Goal: Information Seeking & Learning: Learn about a topic

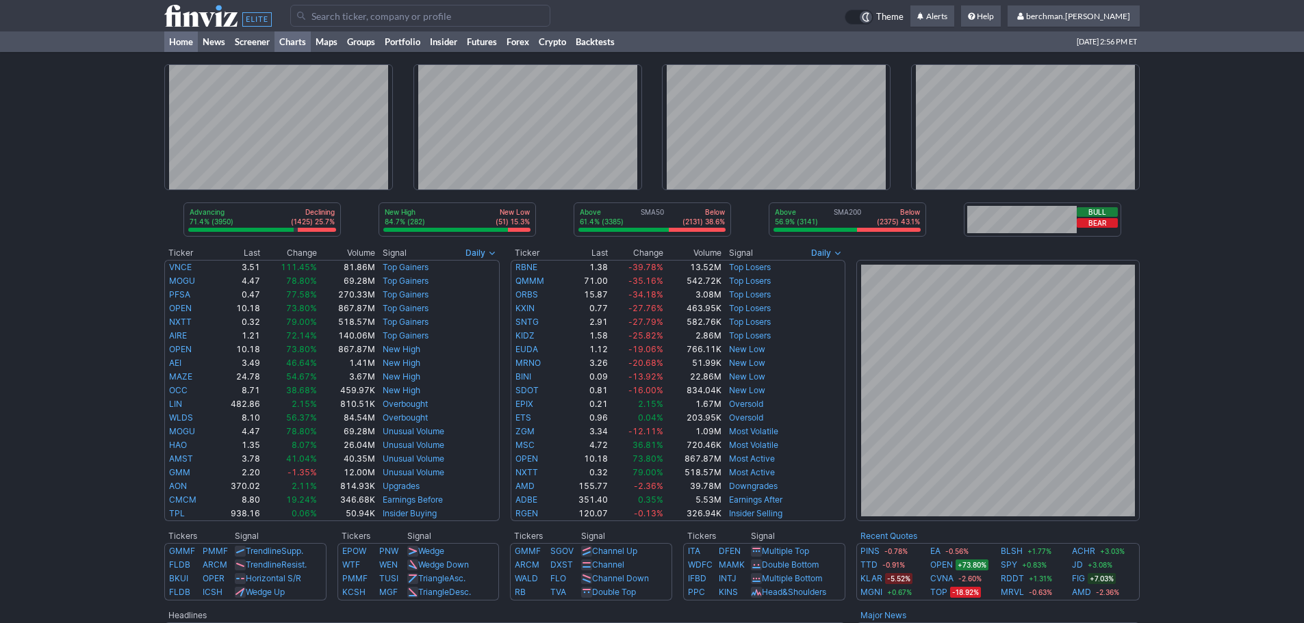
click at [289, 41] on link "Charts" at bounding box center [292, 41] width 36 height 21
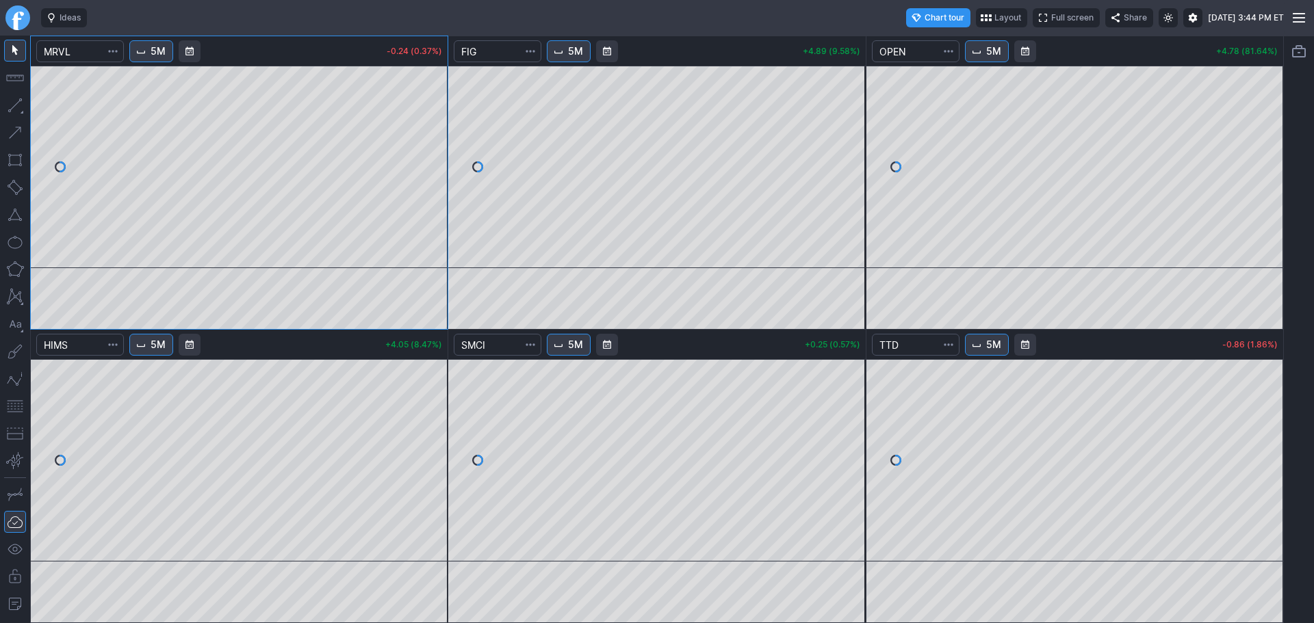
click at [10, 19] on link "Finviz.com" at bounding box center [17, 17] width 25 height 25
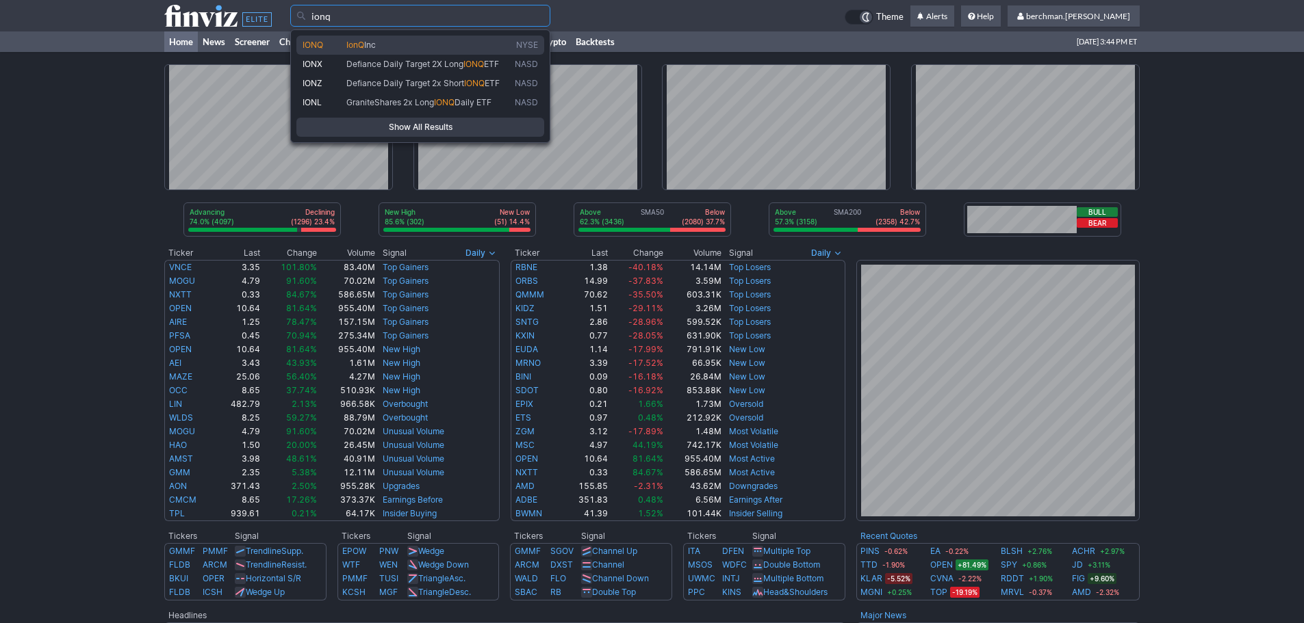
click at [434, 43] on span "IonQ Inc" at bounding box center [428, 46] width 168 height 12
type input "IONQ"
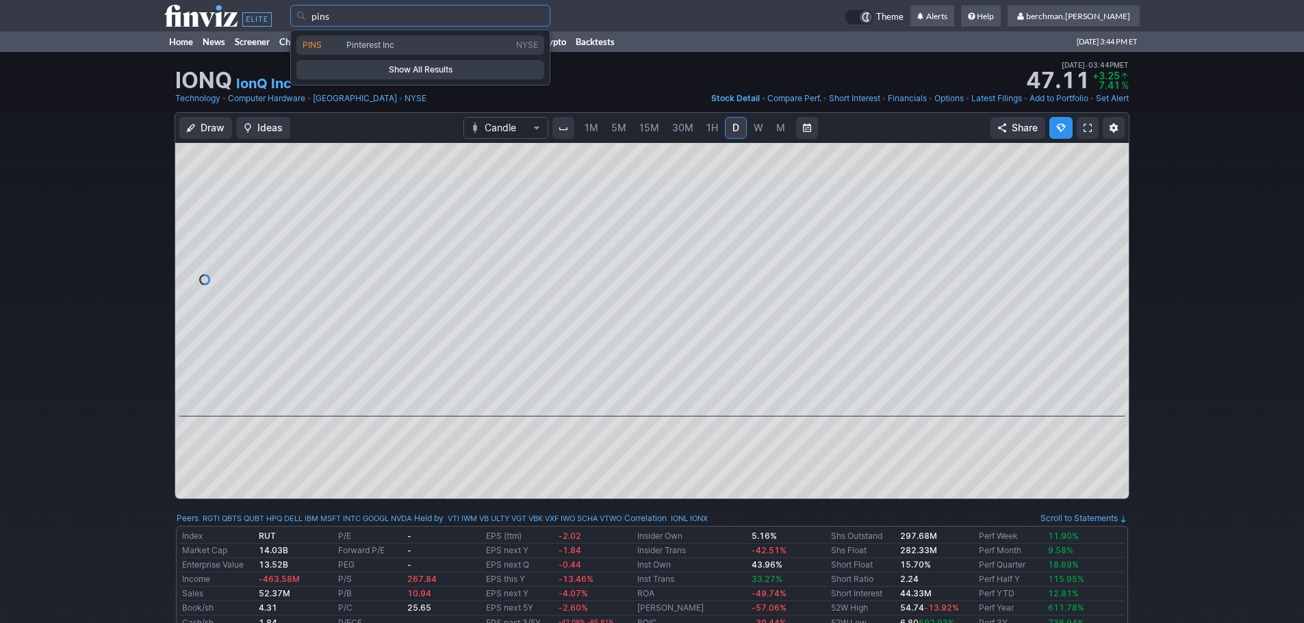
click at [360, 49] on span "Pinterest Inc" at bounding box center [370, 45] width 48 height 10
type input "PINS"
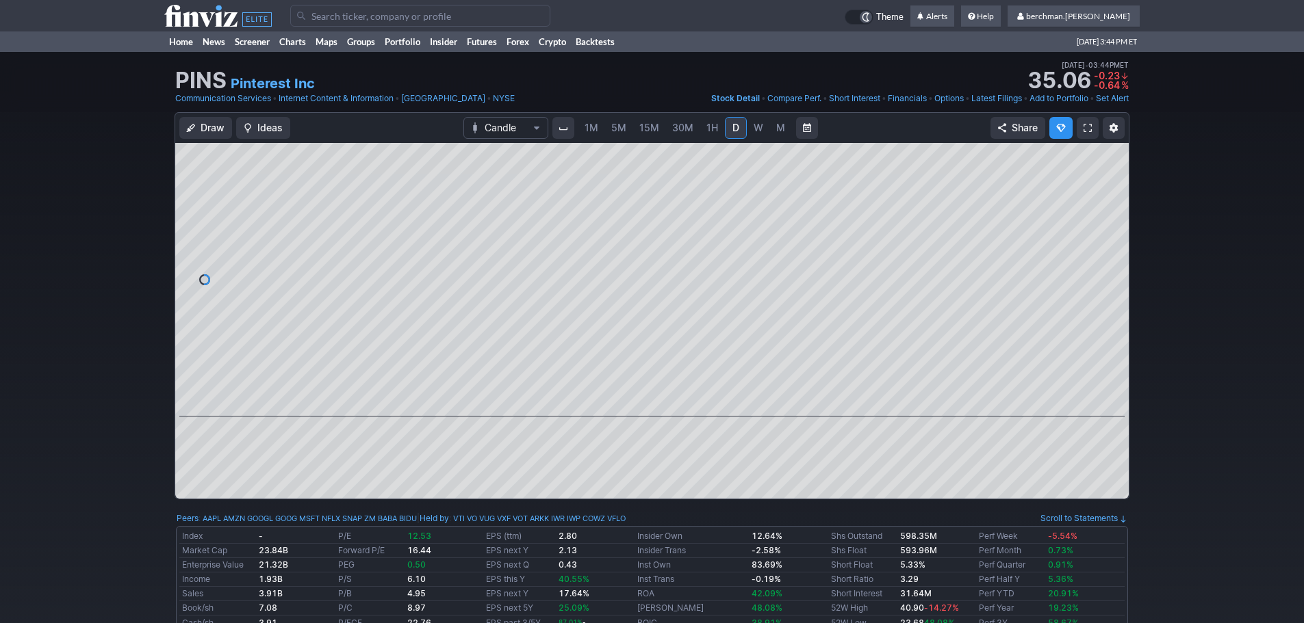
click at [625, 127] on span "5M" at bounding box center [618, 128] width 15 height 12
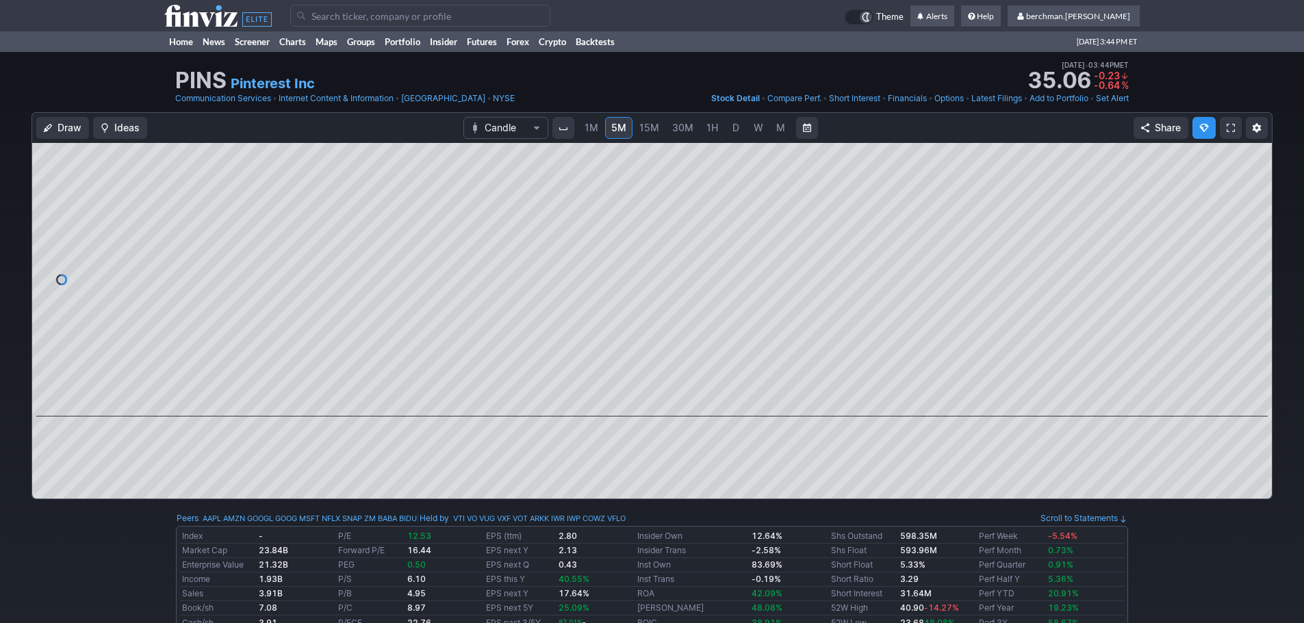
click at [732, 127] on span "D" at bounding box center [735, 128] width 7 height 12
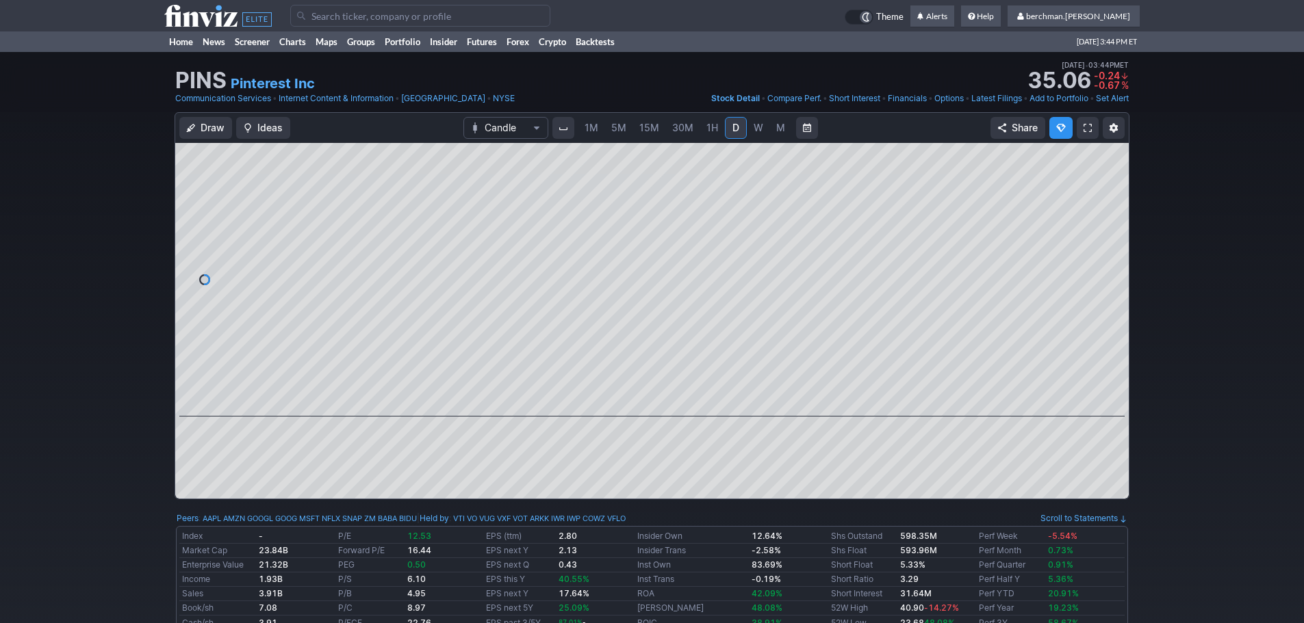
click at [763, 131] on link "W" at bounding box center [758, 128] width 22 height 22
click at [624, 130] on span "5M" at bounding box center [618, 128] width 15 height 12
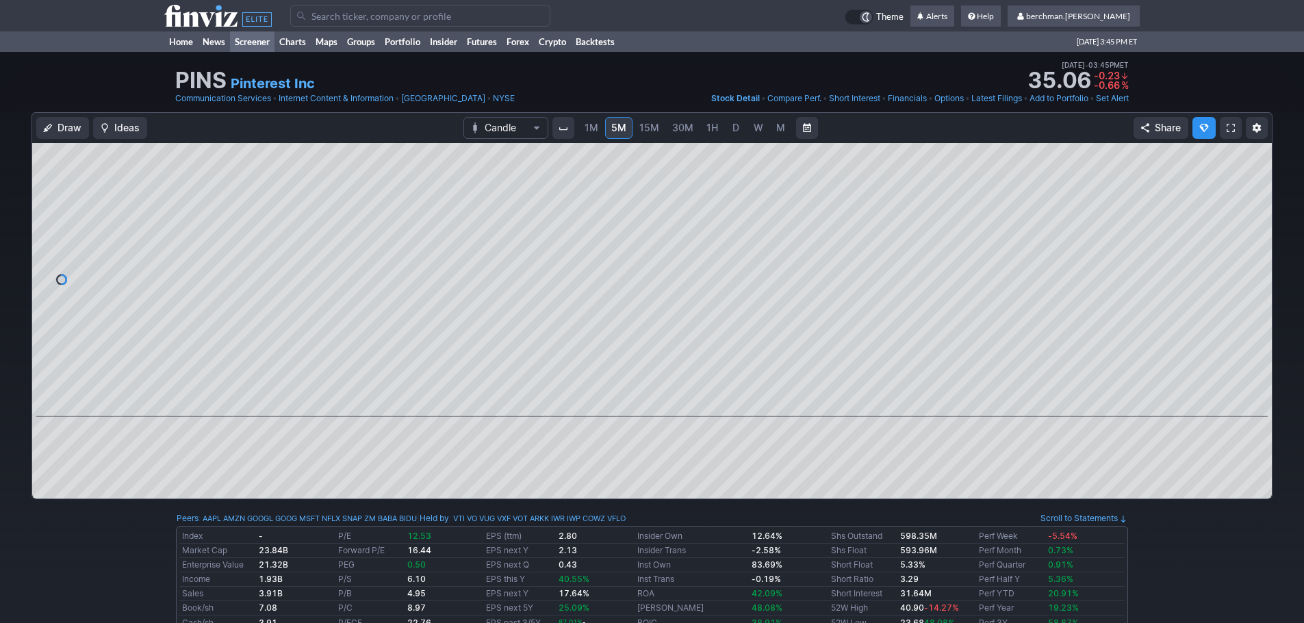
click at [241, 40] on link "Screener" at bounding box center [252, 41] width 44 height 21
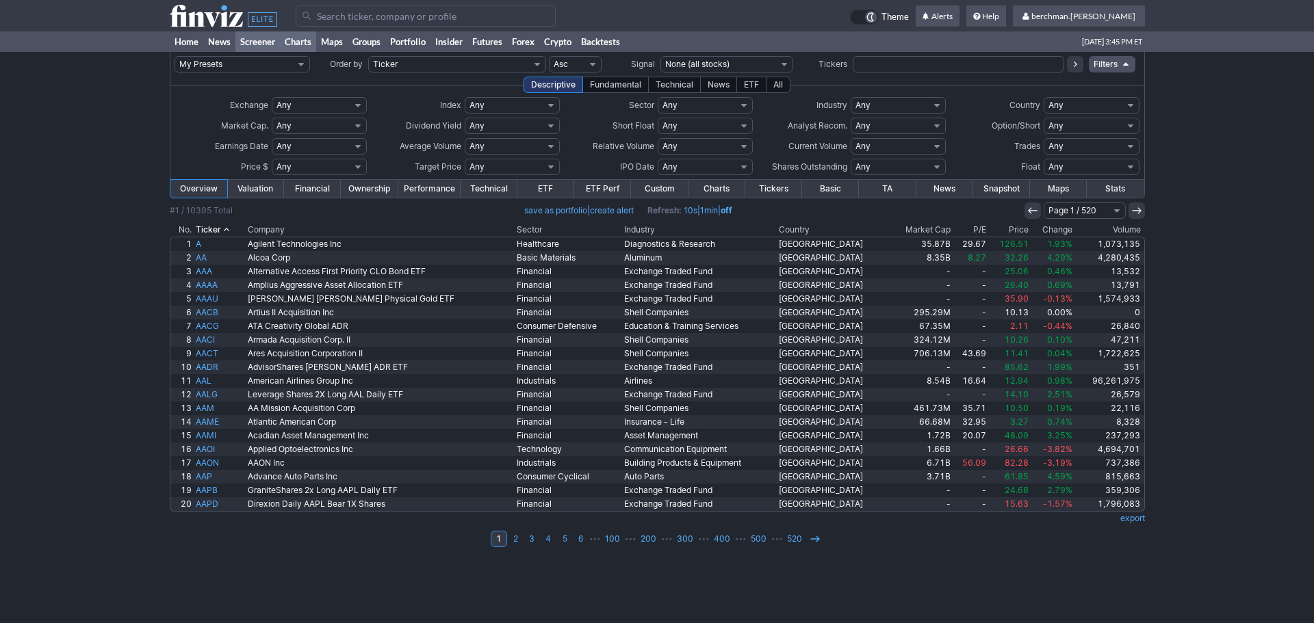
click at [298, 37] on link "Charts" at bounding box center [298, 41] width 36 height 21
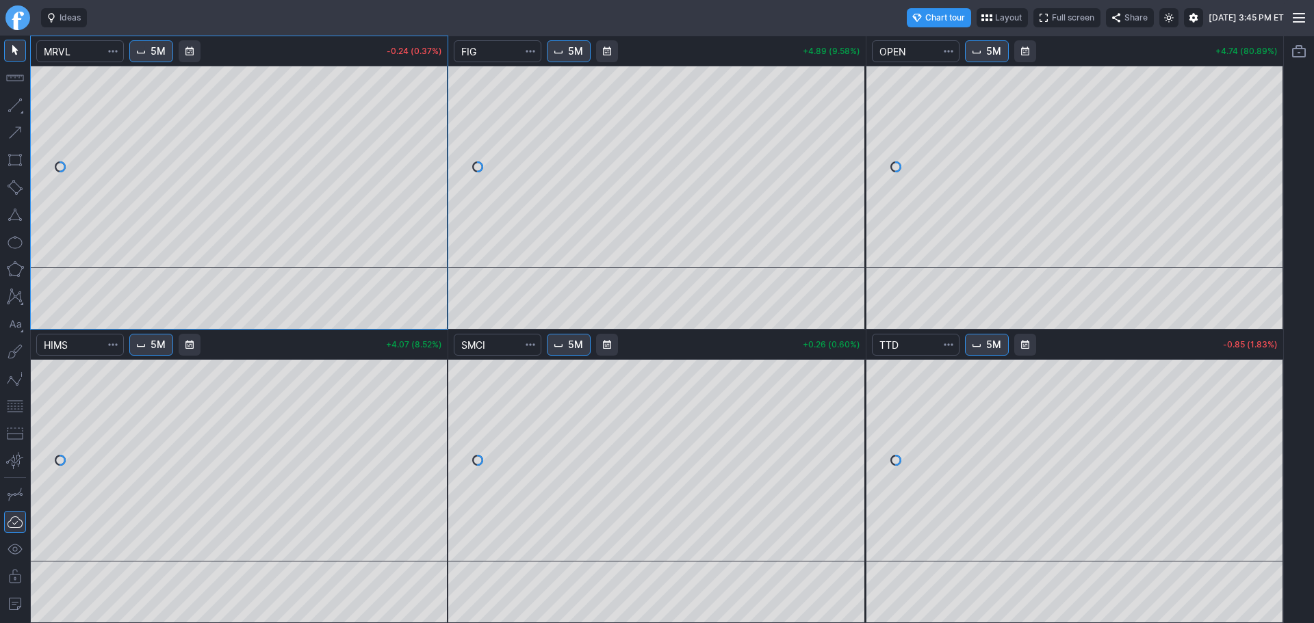
click at [32, 18] on div at bounding box center [18, 18] width 36 height 36
click at [17, 20] on link "Finviz.com" at bounding box center [17, 17] width 25 height 25
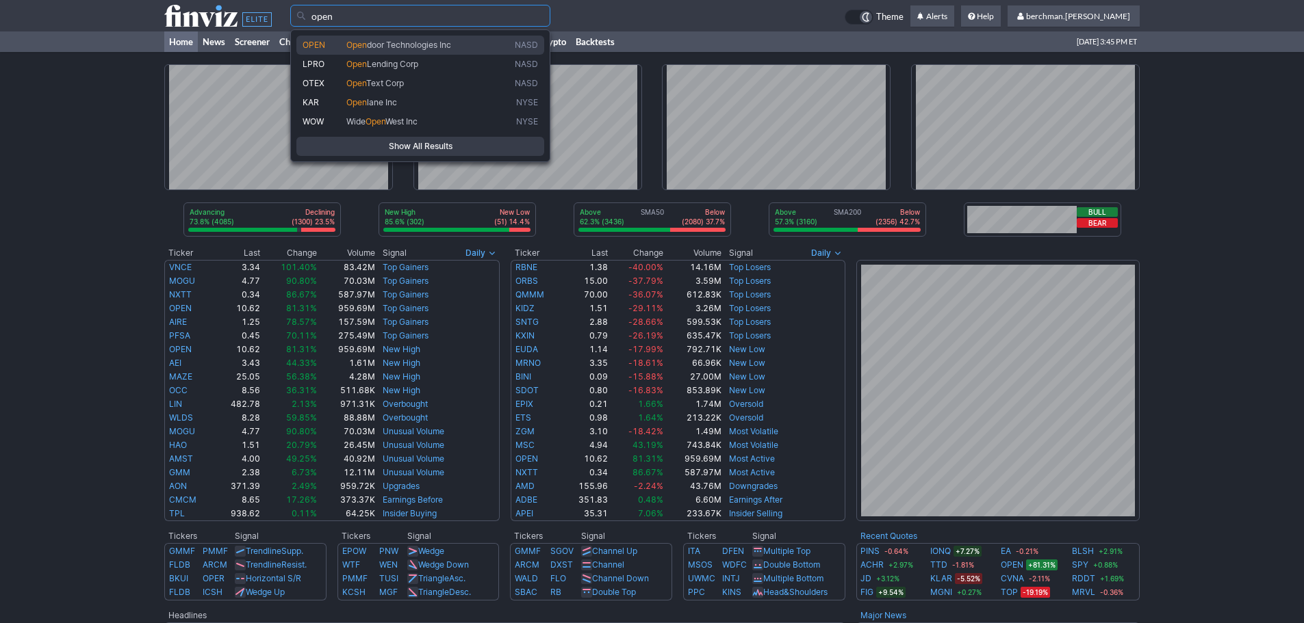
click at [335, 44] on span "OPEN" at bounding box center [324, 46] width 44 height 12
type input "OPEN"
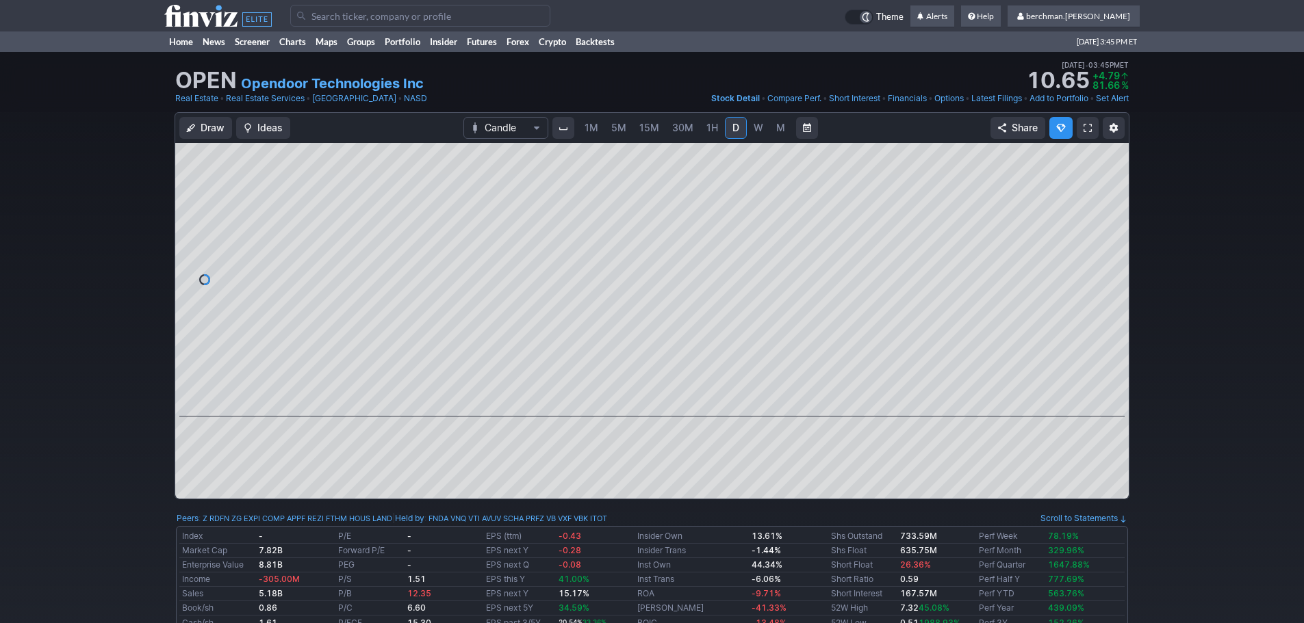
click at [624, 128] on span "5M" at bounding box center [618, 128] width 15 height 12
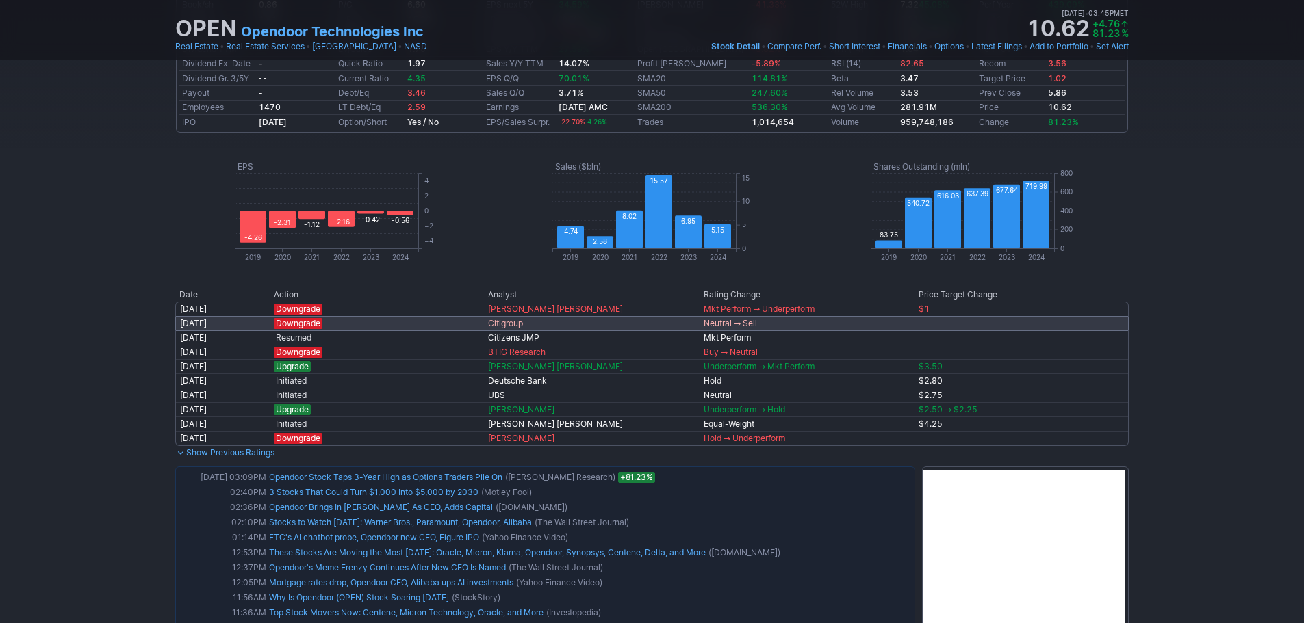
scroll to position [547, 0]
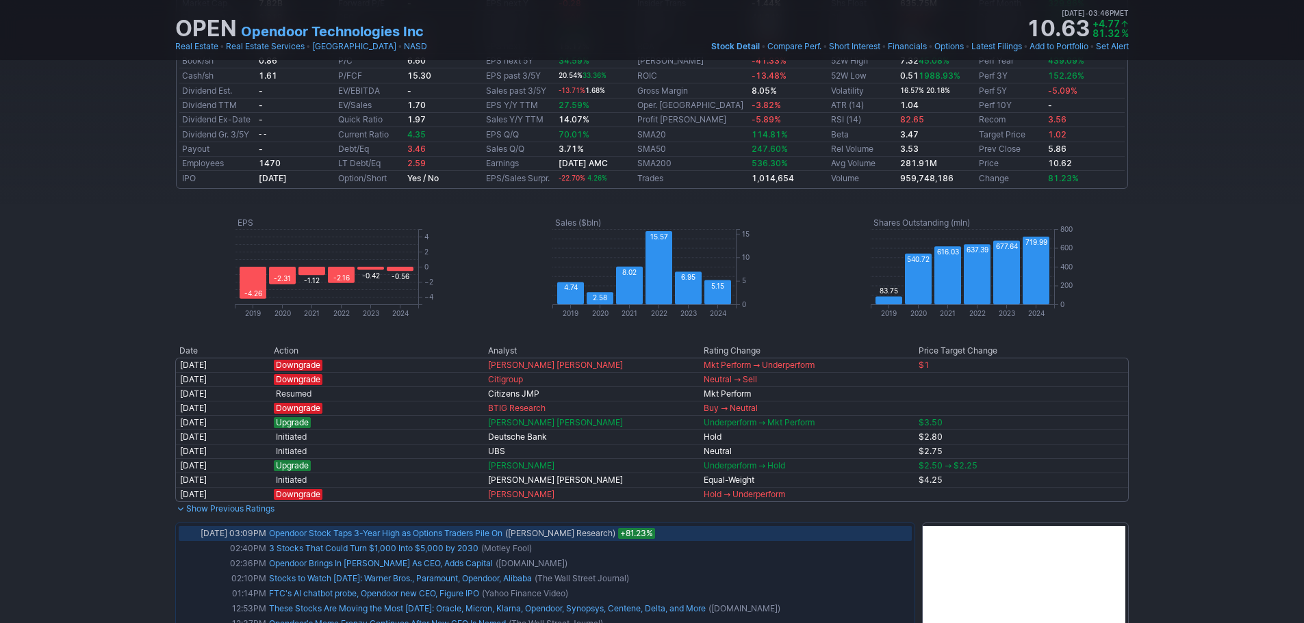
click at [452, 532] on link "Opendoor Stock Taps 3-Year High as Options Traders Pile On" at bounding box center [385, 533] width 233 height 10
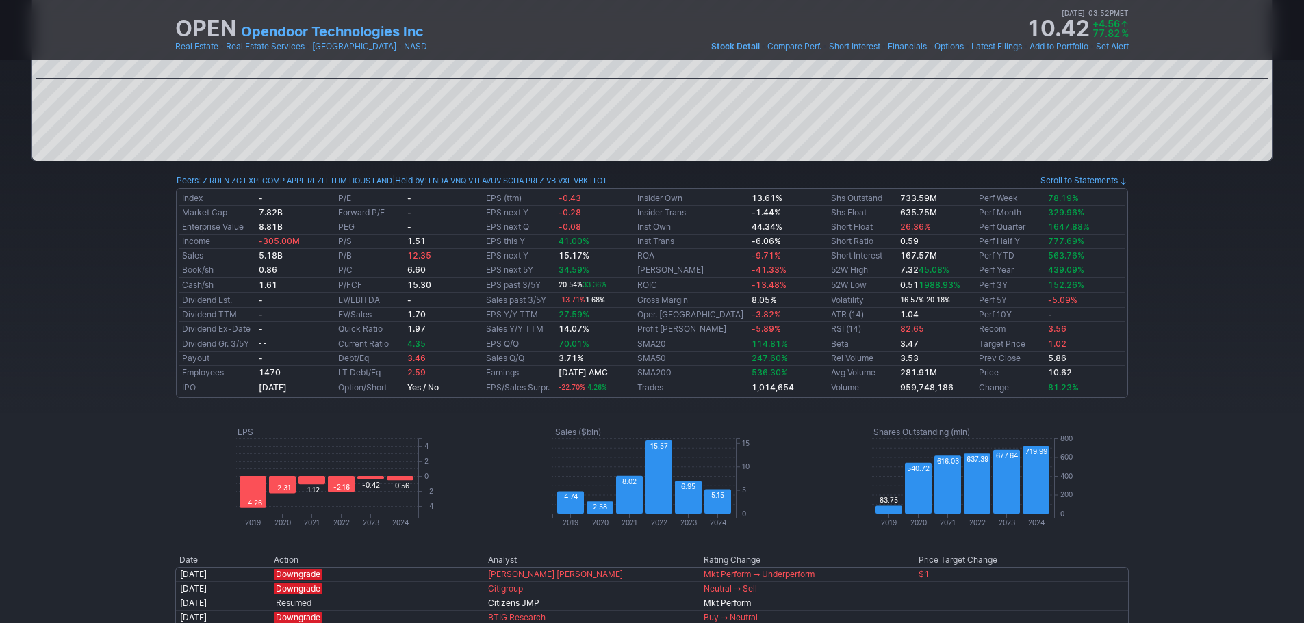
scroll to position [0, 0]
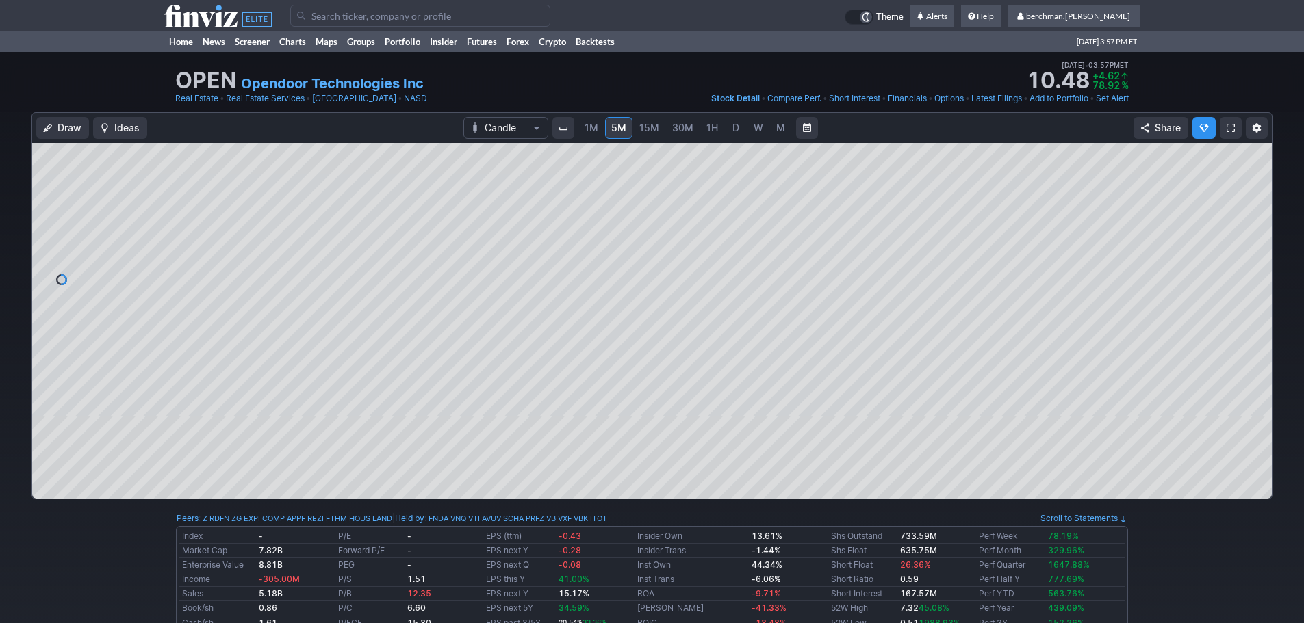
click at [742, 127] on link "D" at bounding box center [736, 128] width 22 height 22
click at [758, 129] on span "W" at bounding box center [758, 128] width 10 height 12
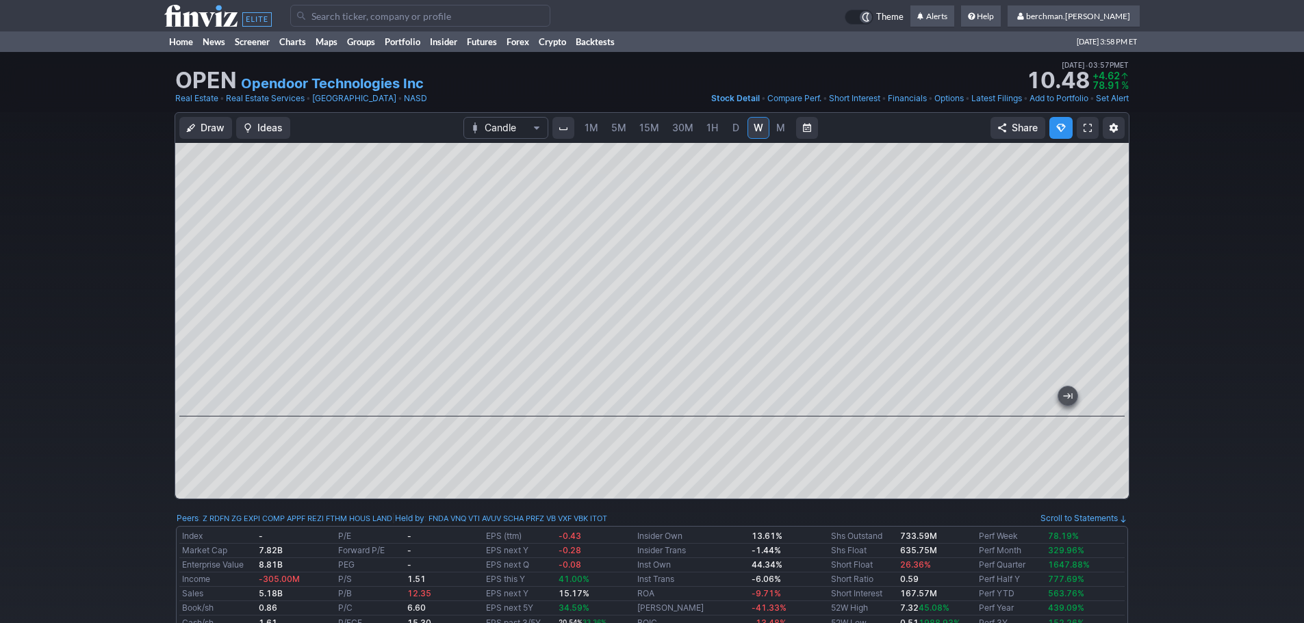
click at [730, 140] on div "1M 5M 15M 30M 1H D W M" at bounding box center [685, 128] width 216 height 25
click at [732, 130] on span "D" at bounding box center [735, 128] width 7 height 12
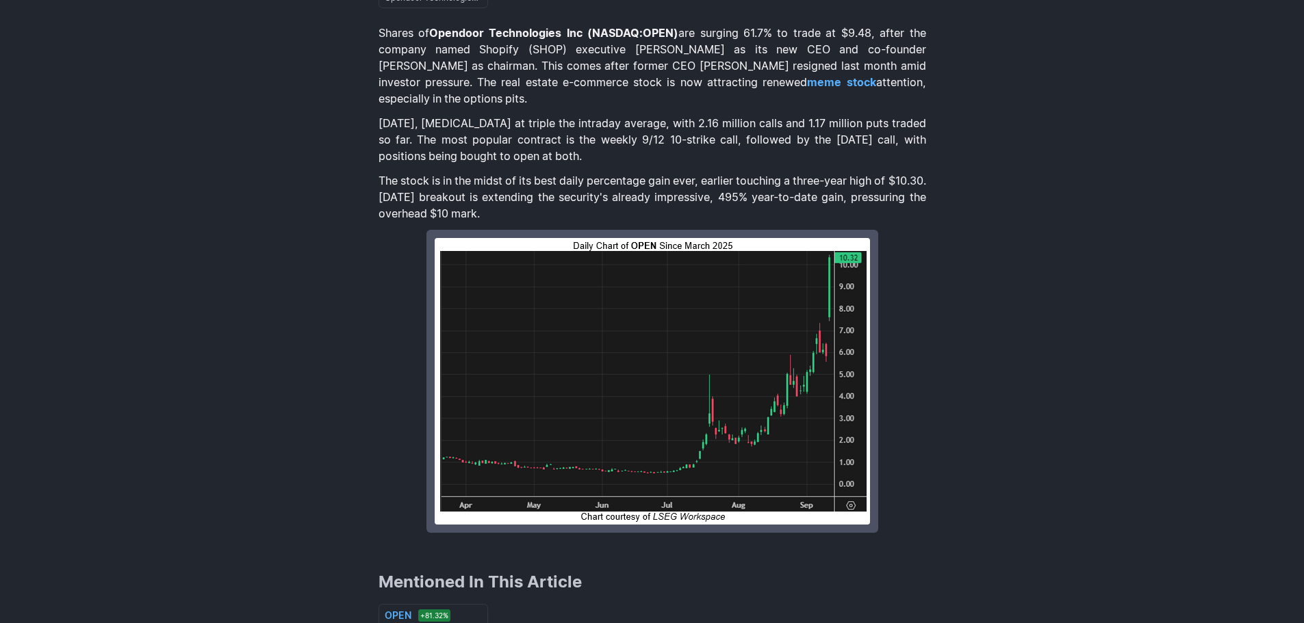
scroll to position [342, 0]
